Goal: Information Seeking & Learning: Learn about a topic

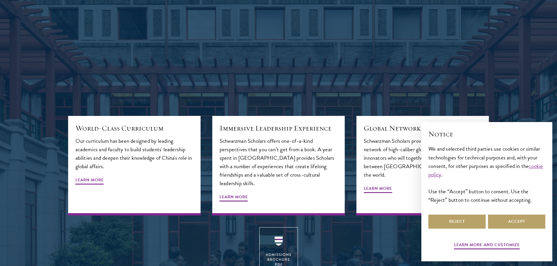
scroll to position [652, 0]
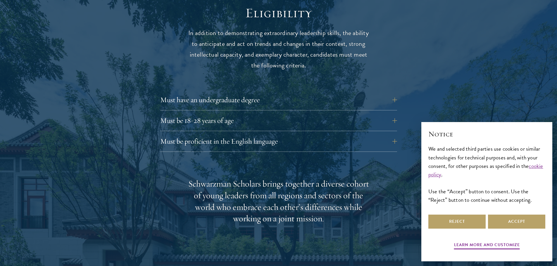
scroll to position [777, 0]
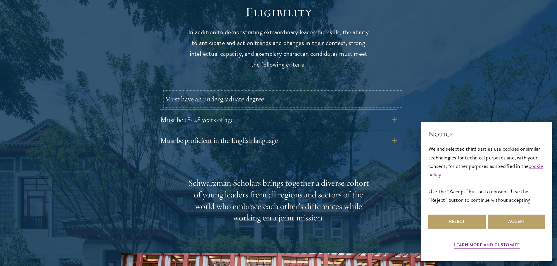
click at [241, 92] on button "Must have an undergraduate degree" at bounding box center [283, 99] width 237 height 14
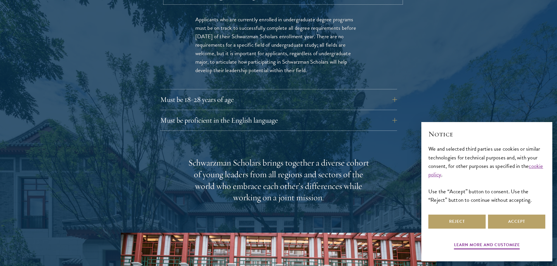
scroll to position [882, 0]
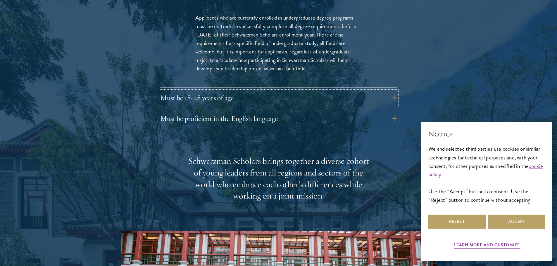
click at [241, 91] on button "Must be 18-28 years of age" at bounding box center [278, 98] width 237 height 14
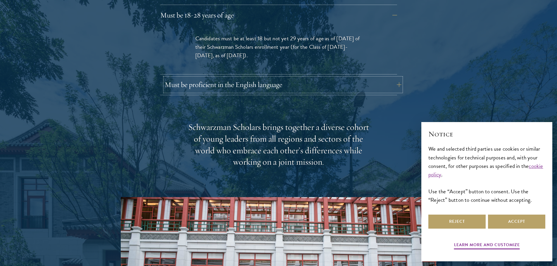
click at [239, 78] on button "Must be proficient in the English language" at bounding box center [283, 85] width 237 height 14
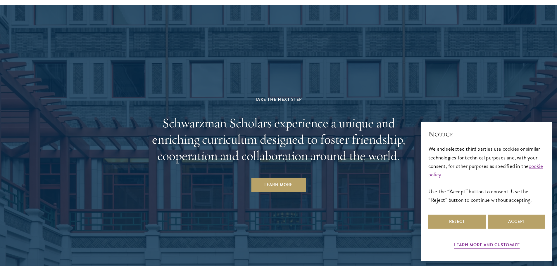
scroll to position [3054, 0]
